Goal: Book appointment/travel/reservation

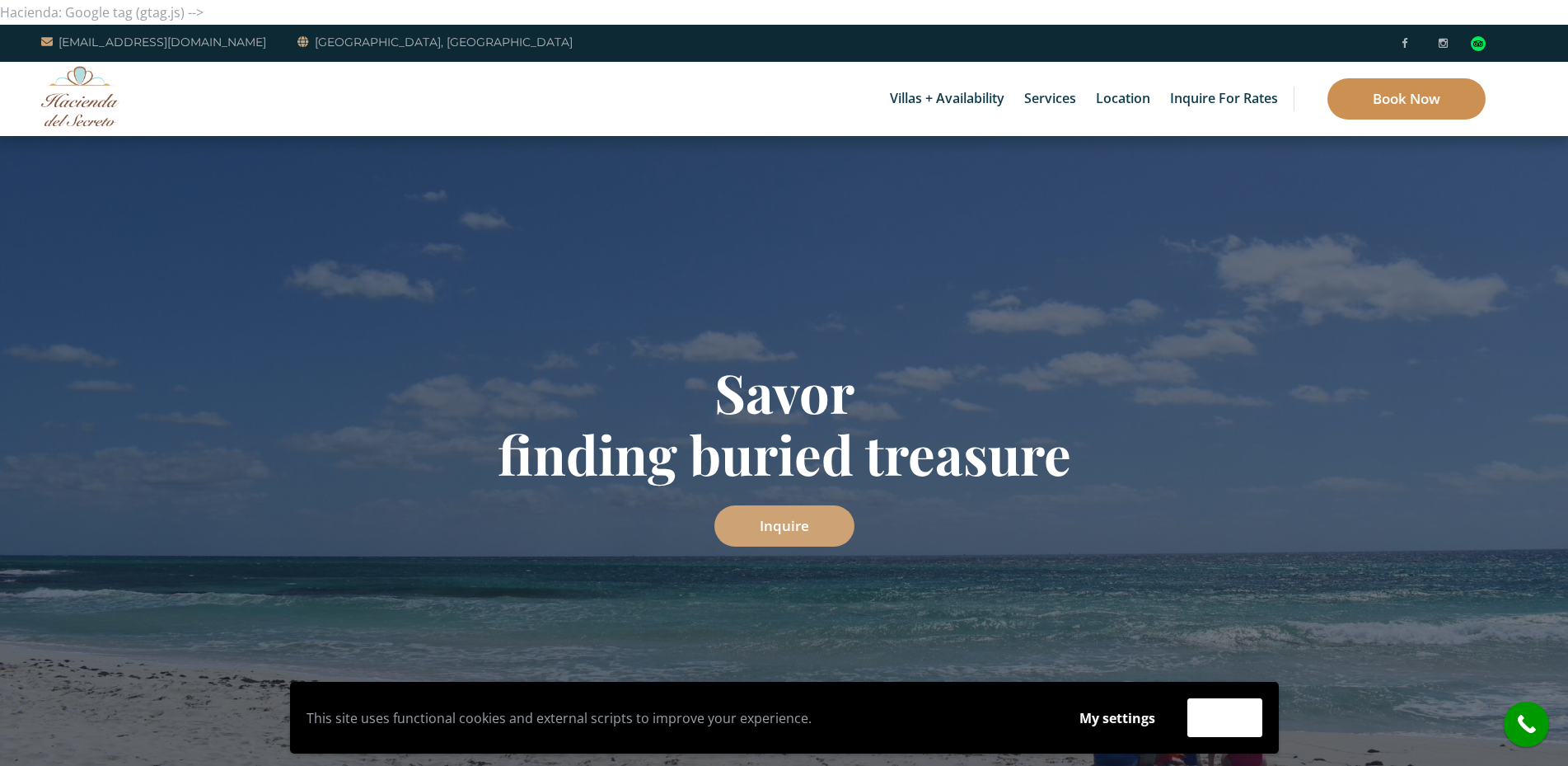
click at [1404, 115] on link "Book Now" at bounding box center [1406, 99] width 158 height 42
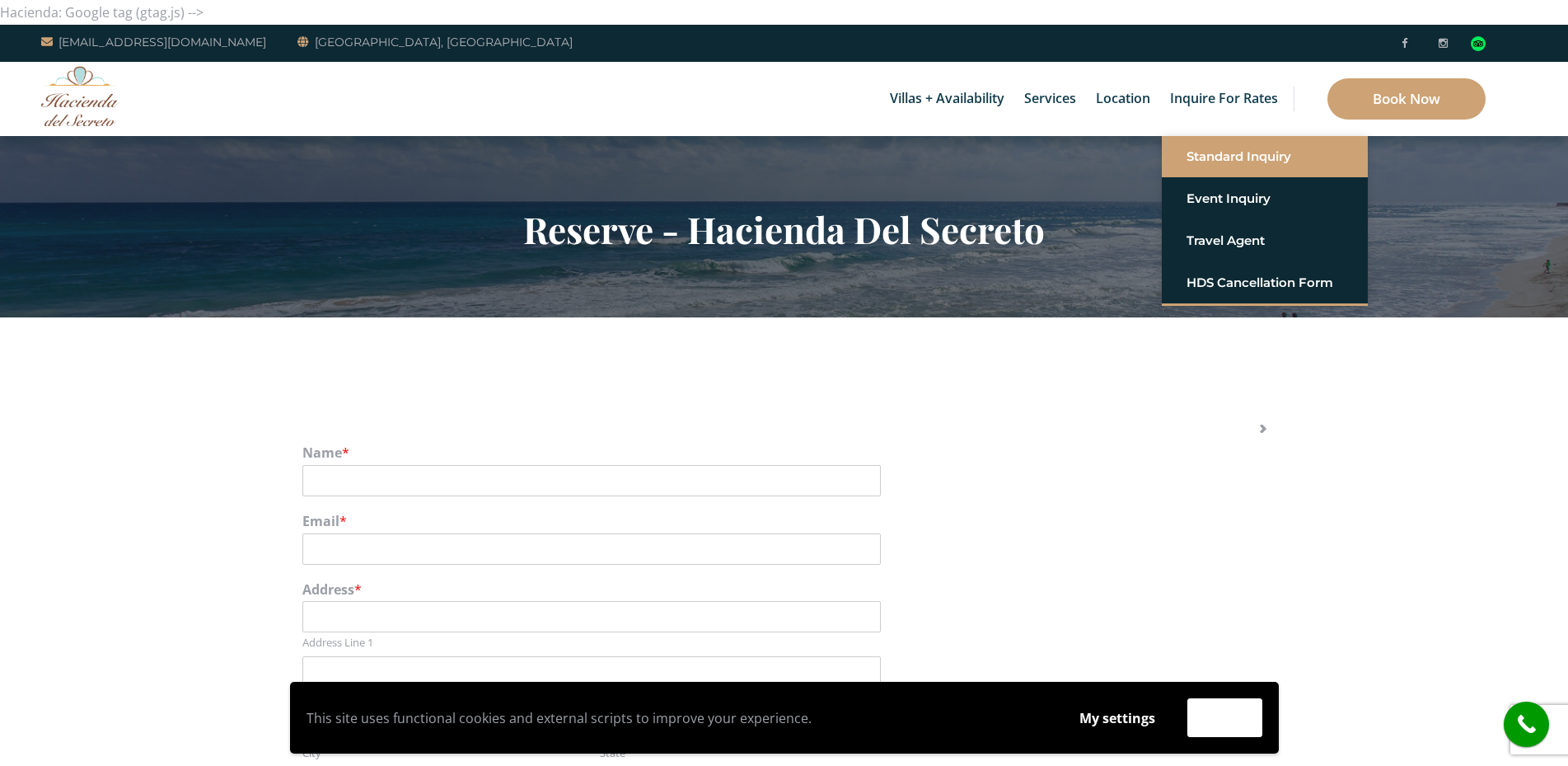
click at [1216, 159] on link "Standard Inquiry" at bounding box center [1265, 157] width 157 height 30
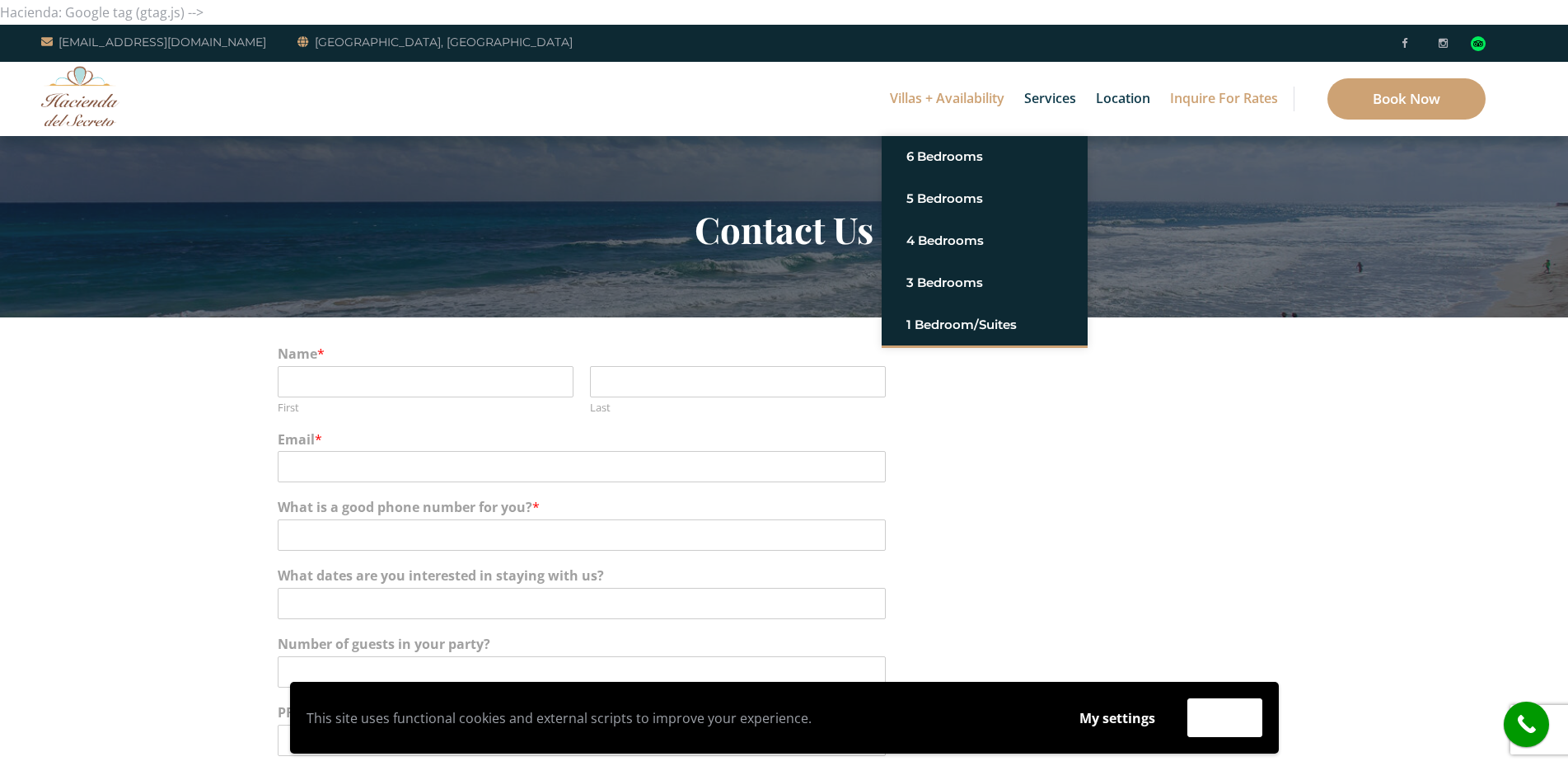
click at [961, 104] on link "Villas + Availability" at bounding box center [948, 98] width 131 height 74
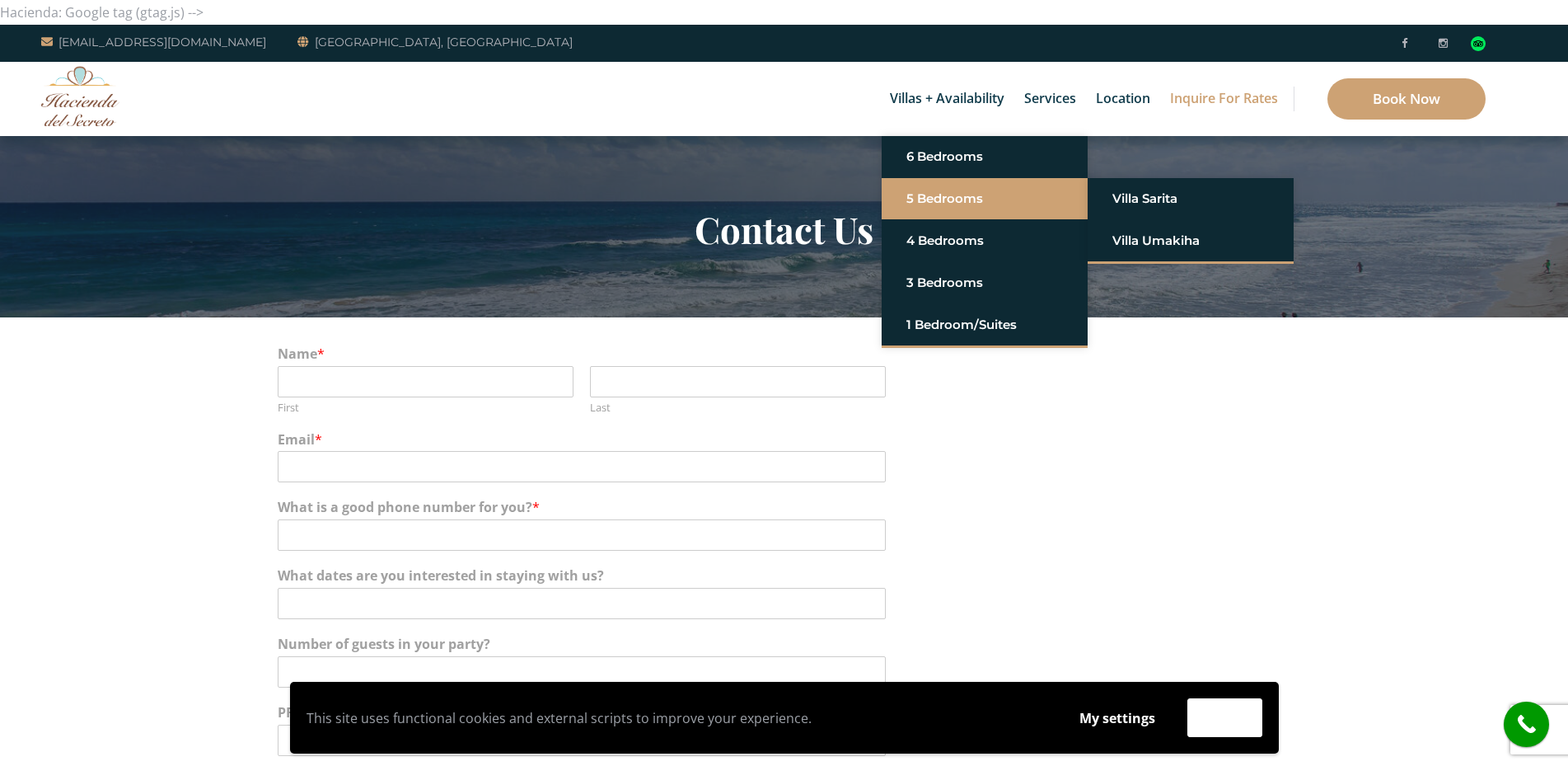
click at [941, 205] on link "5 Bedrooms" at bounding box center [984, 199] width 157 height 30
click at [1130, 199] on link "Villa Sarita" at bounding box center [1190, 199] width 157 height 30
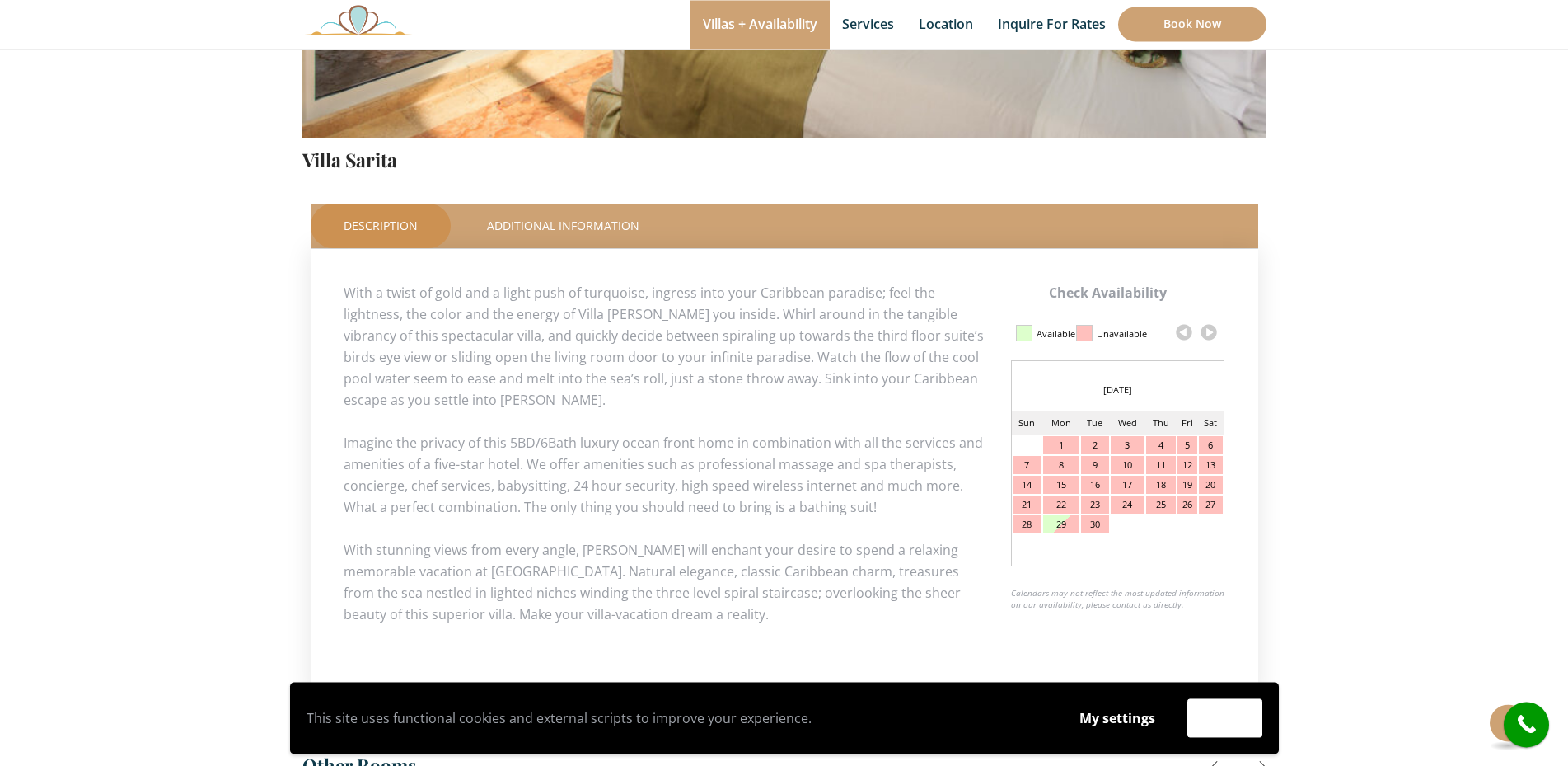
scroll to position [607, 0]
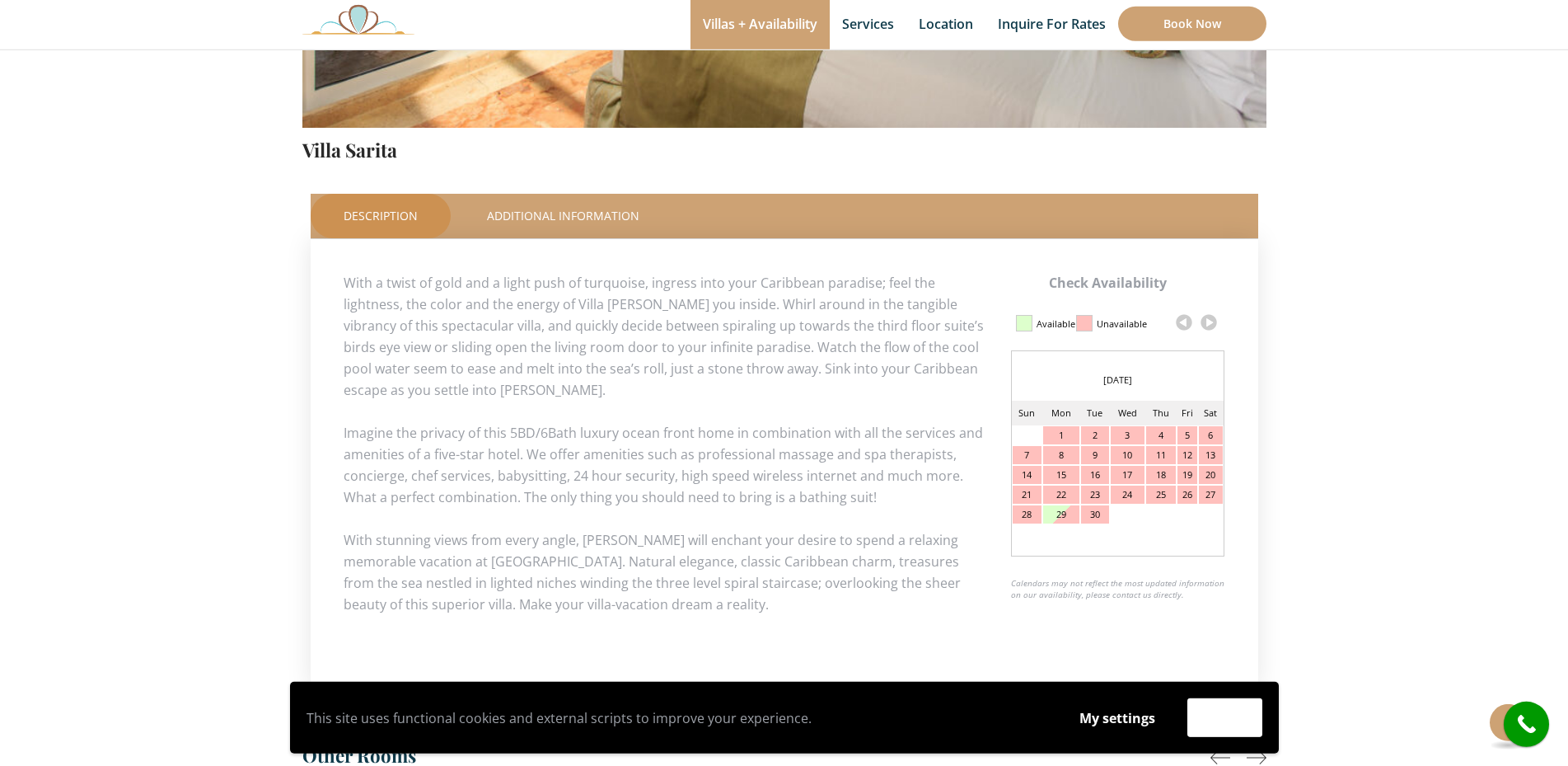
click at [1211, 317] on link at bounding box center [1209, 322] width 25 height 25
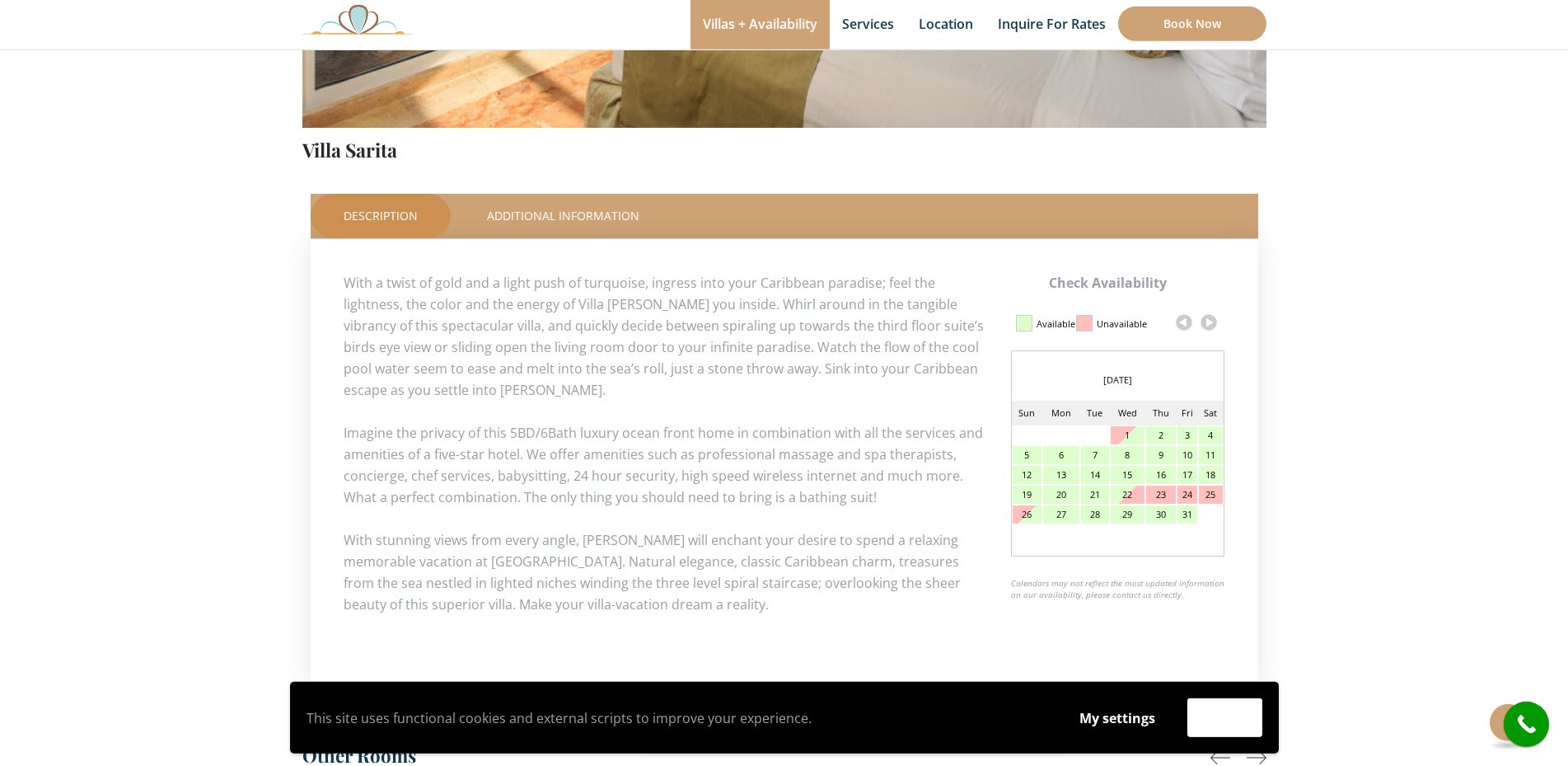
click at [1211, 317] on link at bounding box center [1209, 322] width 25 height 25
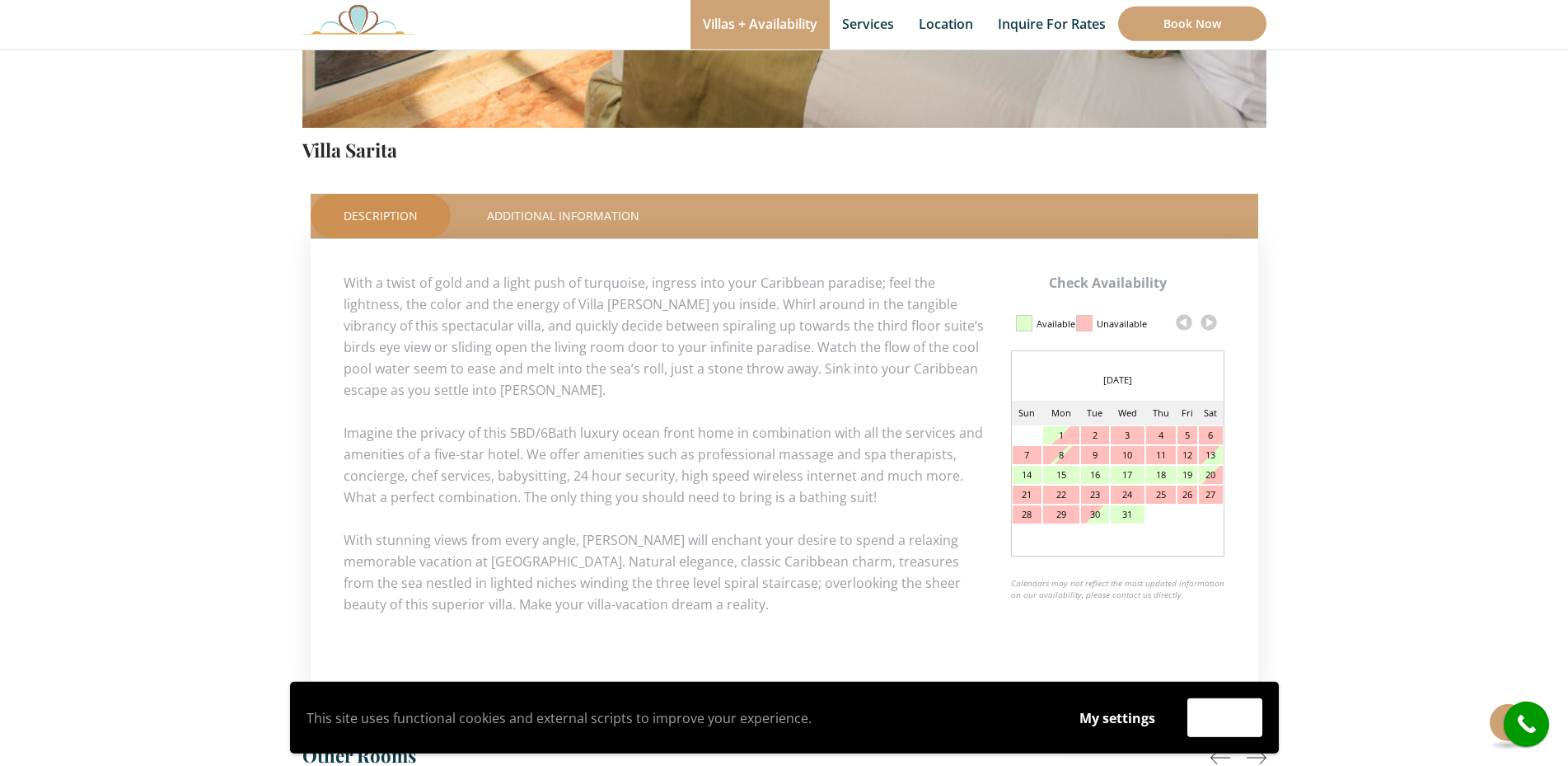
click at [1211, 317] on link at bounding box center [1209, 322] width 25 height 25
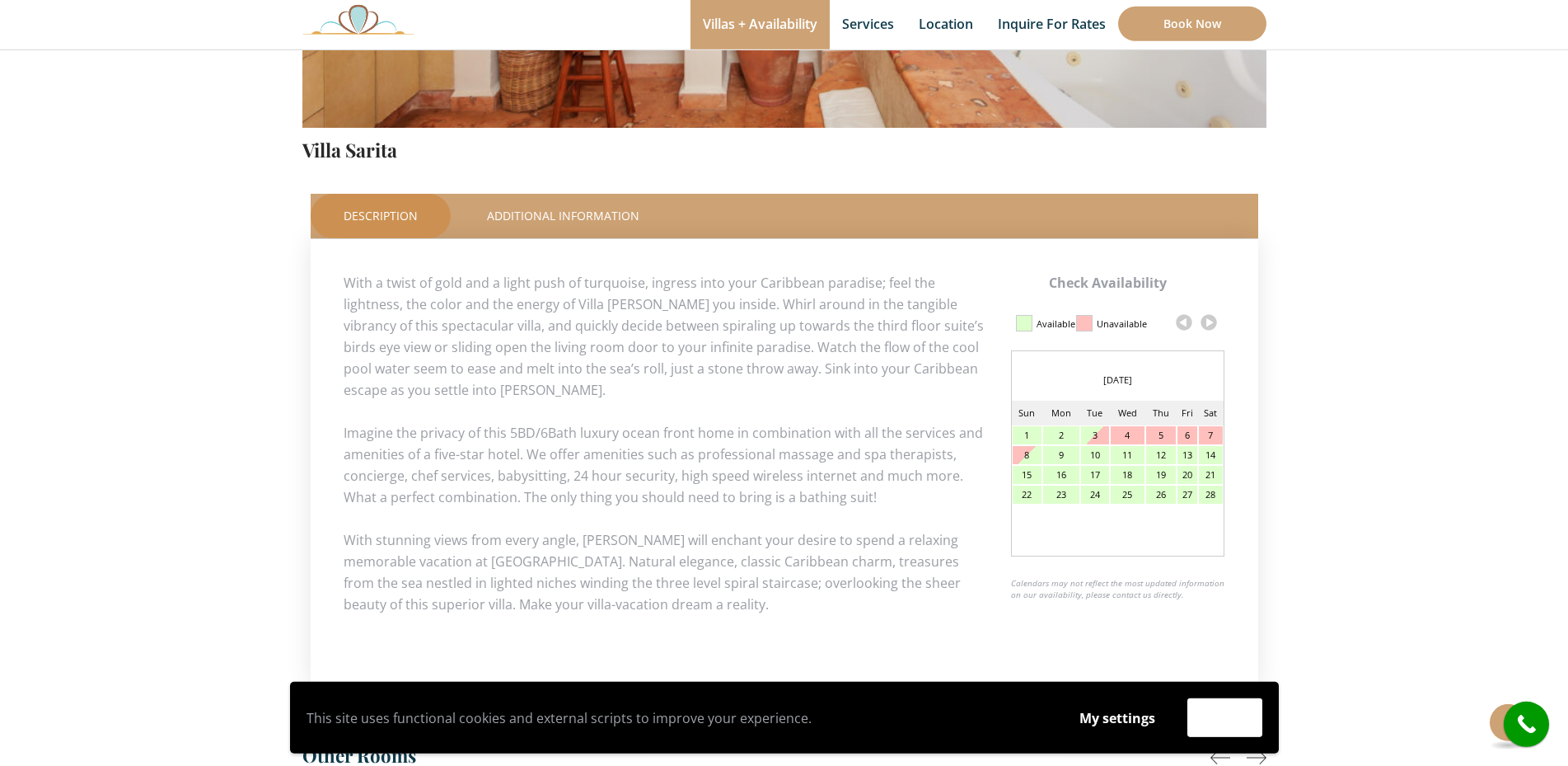
click at [1207, 451] on div "14" at bounding box center [1211, 455] width 23 height 18
click at [1029, 473] on div "15" at bounding box center [1027, 475] width 30 height 18
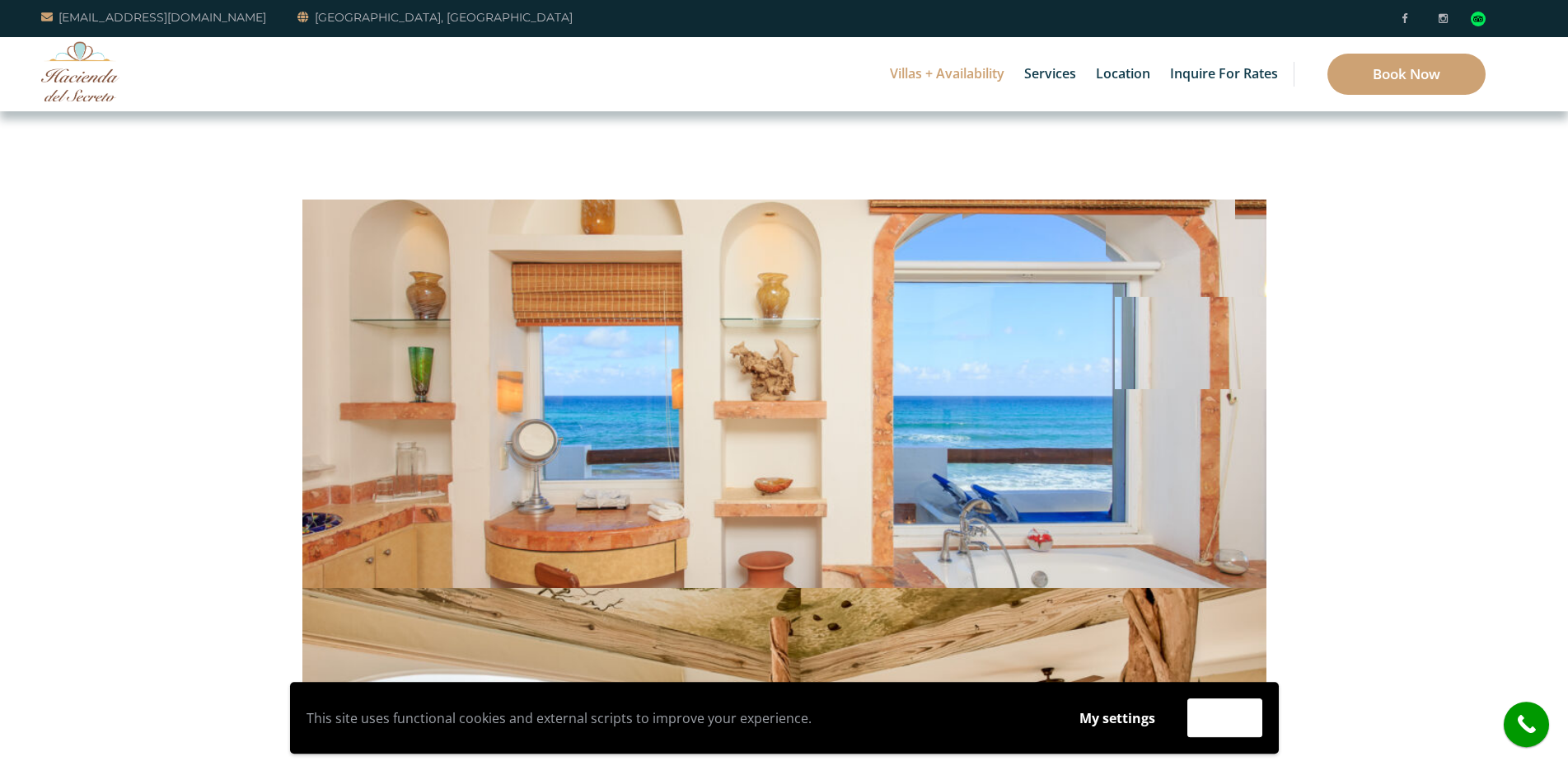
scroll to position [0, 0]
